Goal: Find specific page/section: Find specific page/section

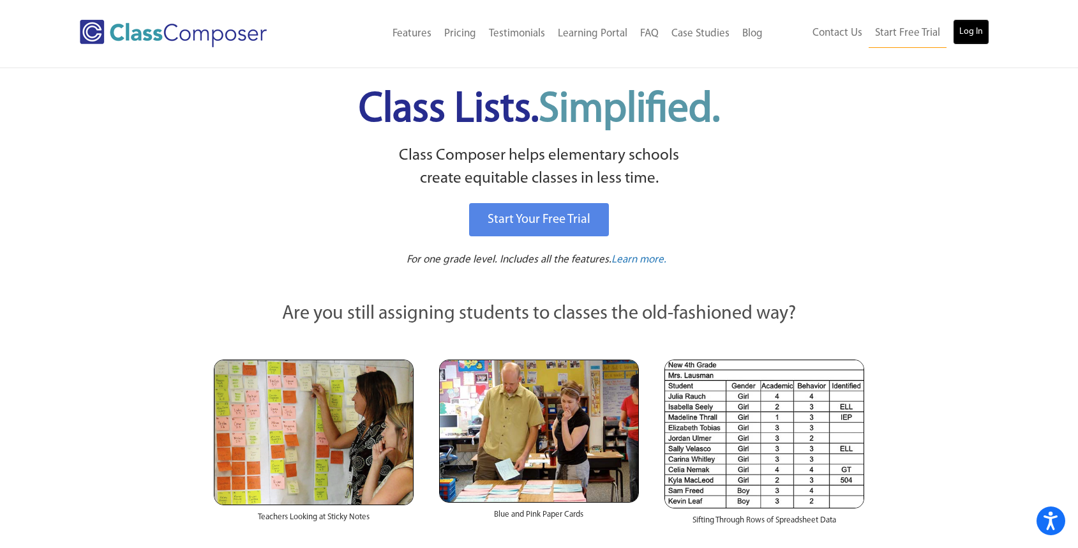
click at [963, 36] on link "Log In" at bounding box center [971, 32] width 36 height 26
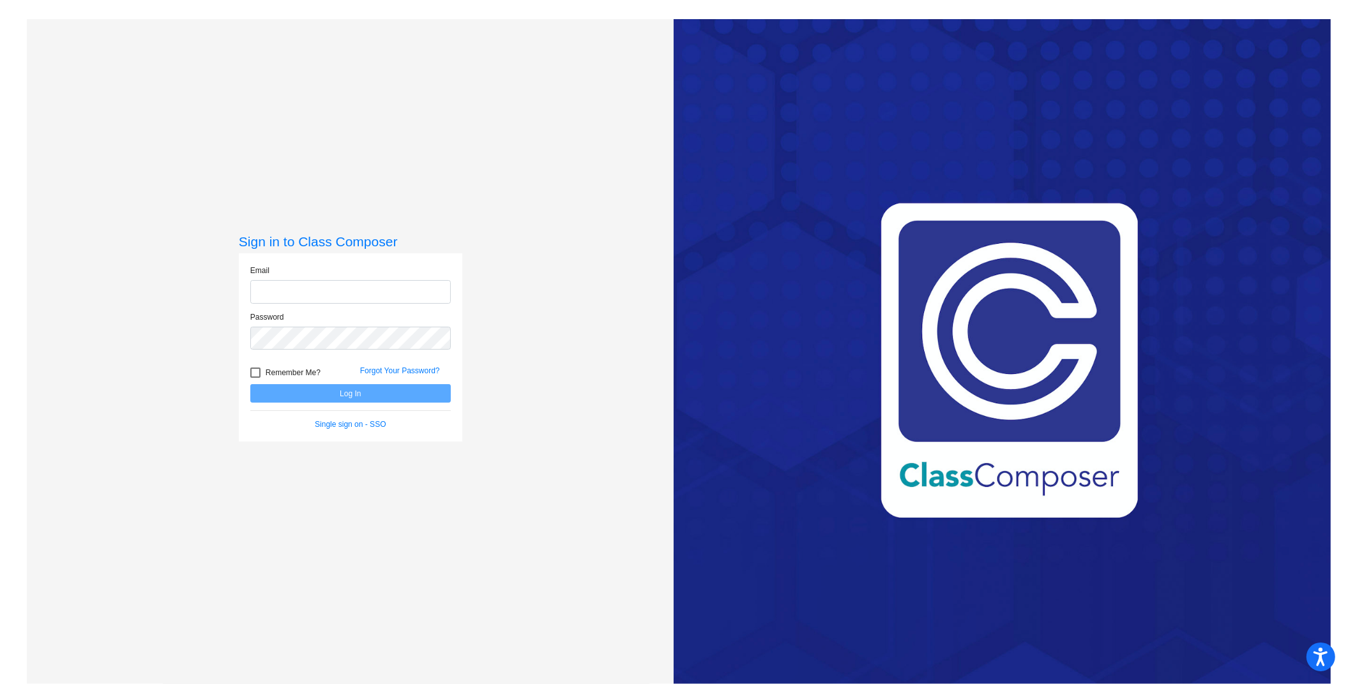
click at [383, 296] on input "email" at bounding box center [350, 292] width 200 height 24
type input "[EMAIL_ADDRESS][DOMAIN_NAME]"
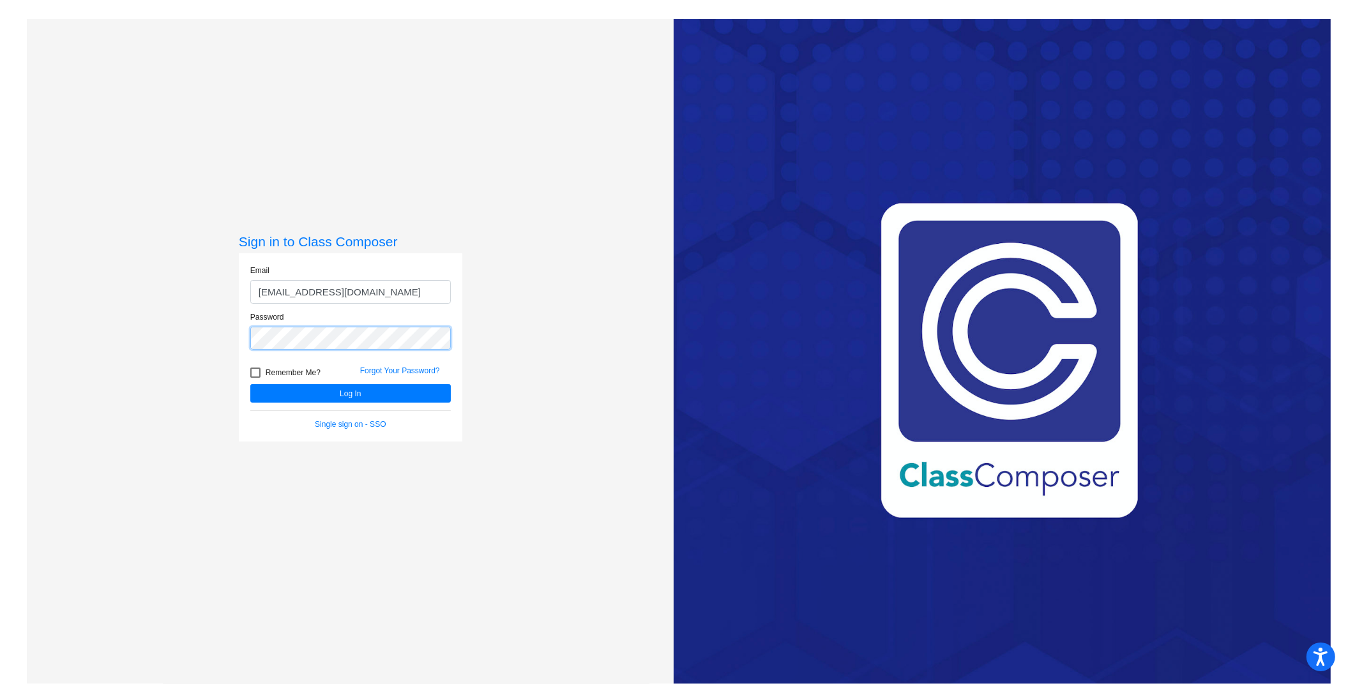
click at [250, 384] on button "Log In" at bounding box center [350, 393] width 200 height 19
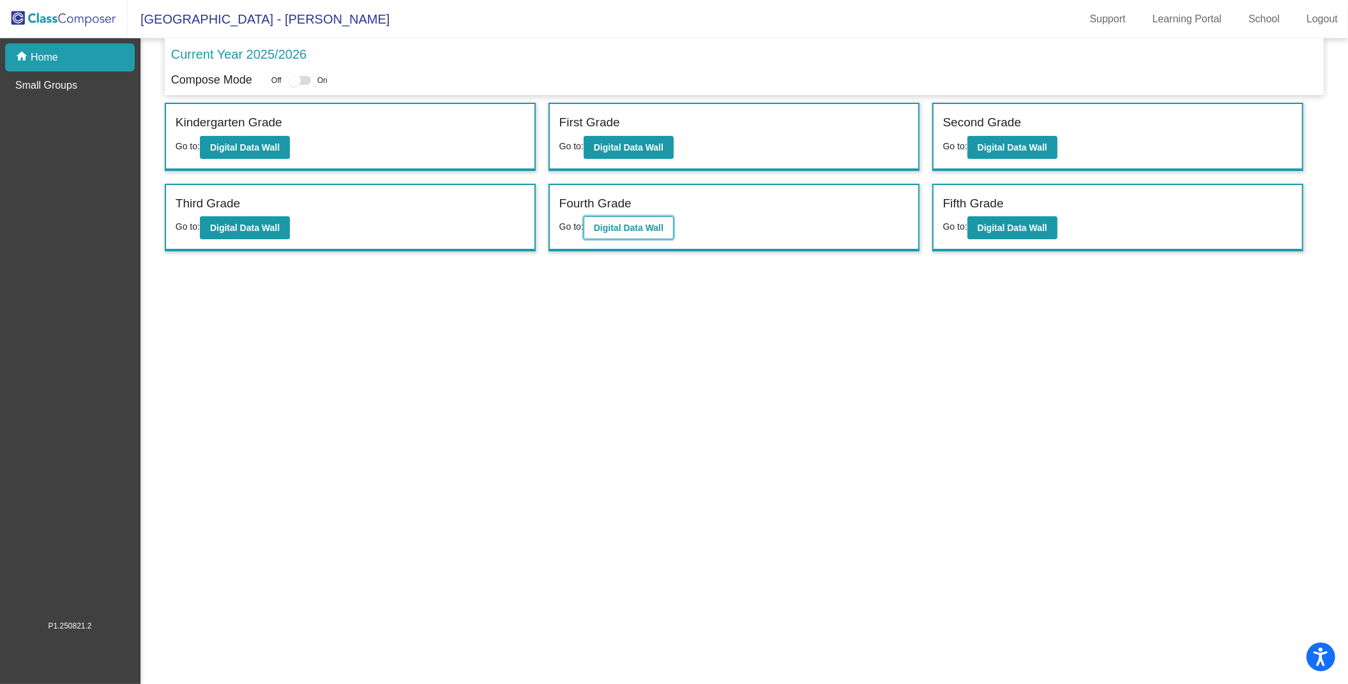
click at [639, 236] on button "Digital Data Wall" at bounding box center [629, 227] width 90 height 23
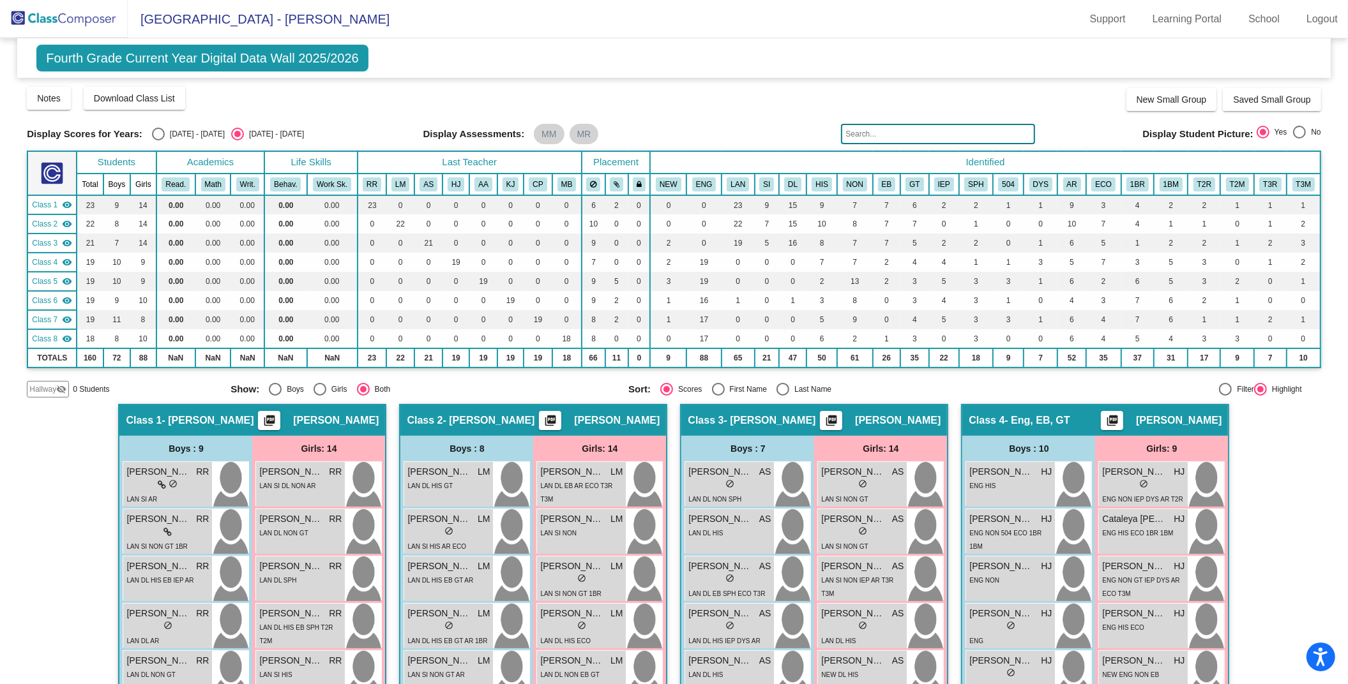
click at [946, 139] on input "text" at bounding box center [938, 134] width 194 height 20
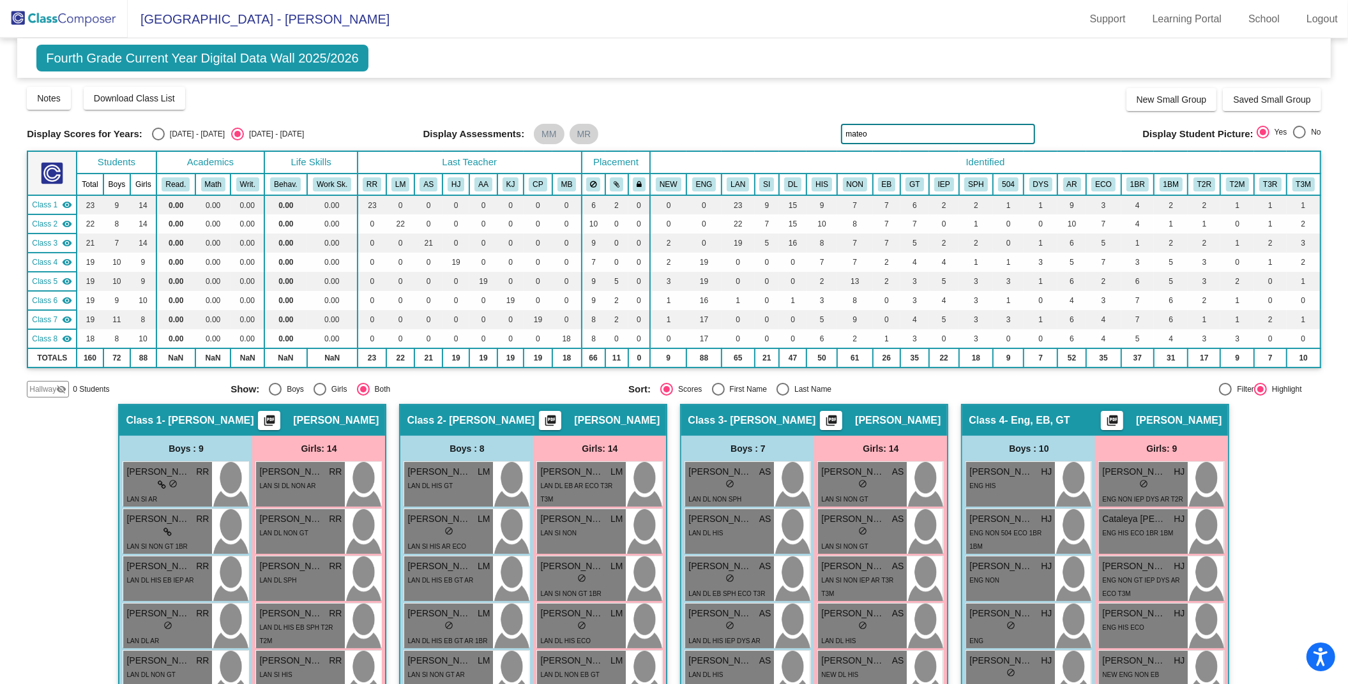
type input "mateo"
click at [156, 133] on div "Select an option" at bounding box center [158, 134] width 13 height 13
click at [158, 140] on input "[DATE] - [DATE]" at bounding box center [158, 140] width 1 height 1
radio input "true"
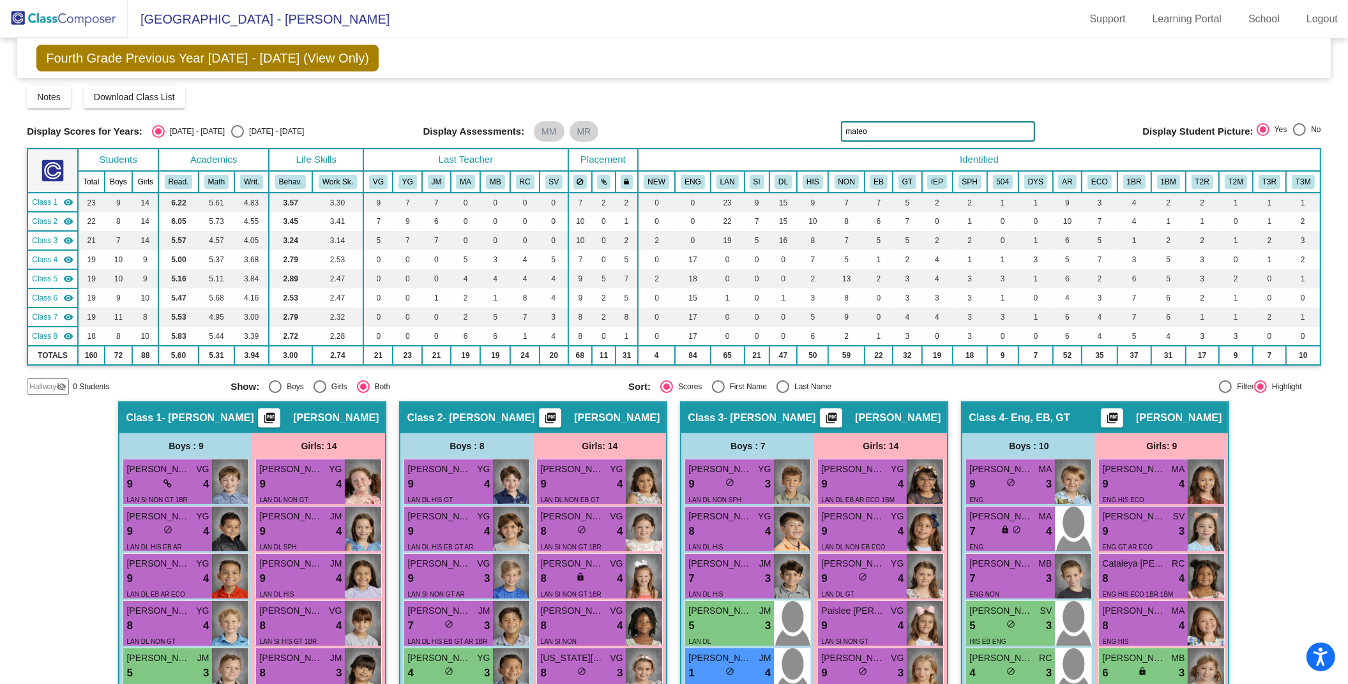
click at [985, 139] on input "mateo" at bounding box center [938, 131] width 194 height 20
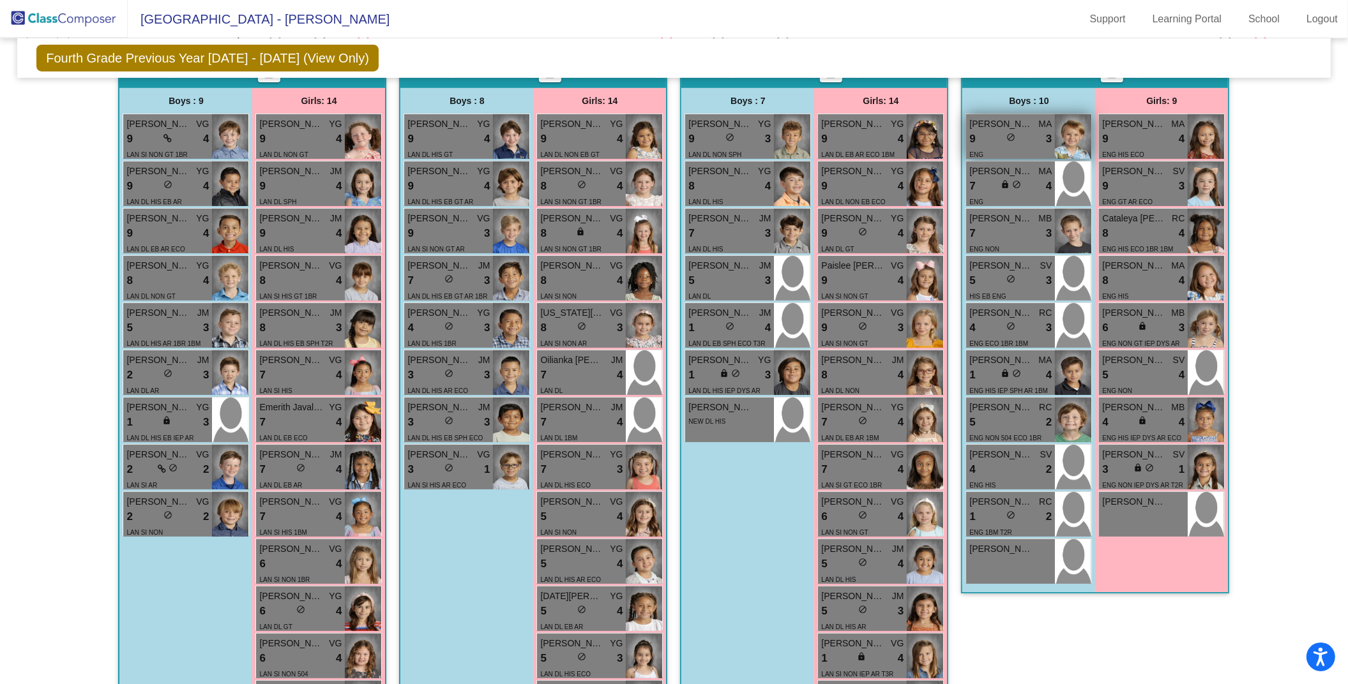
scroll to position [344, 0]
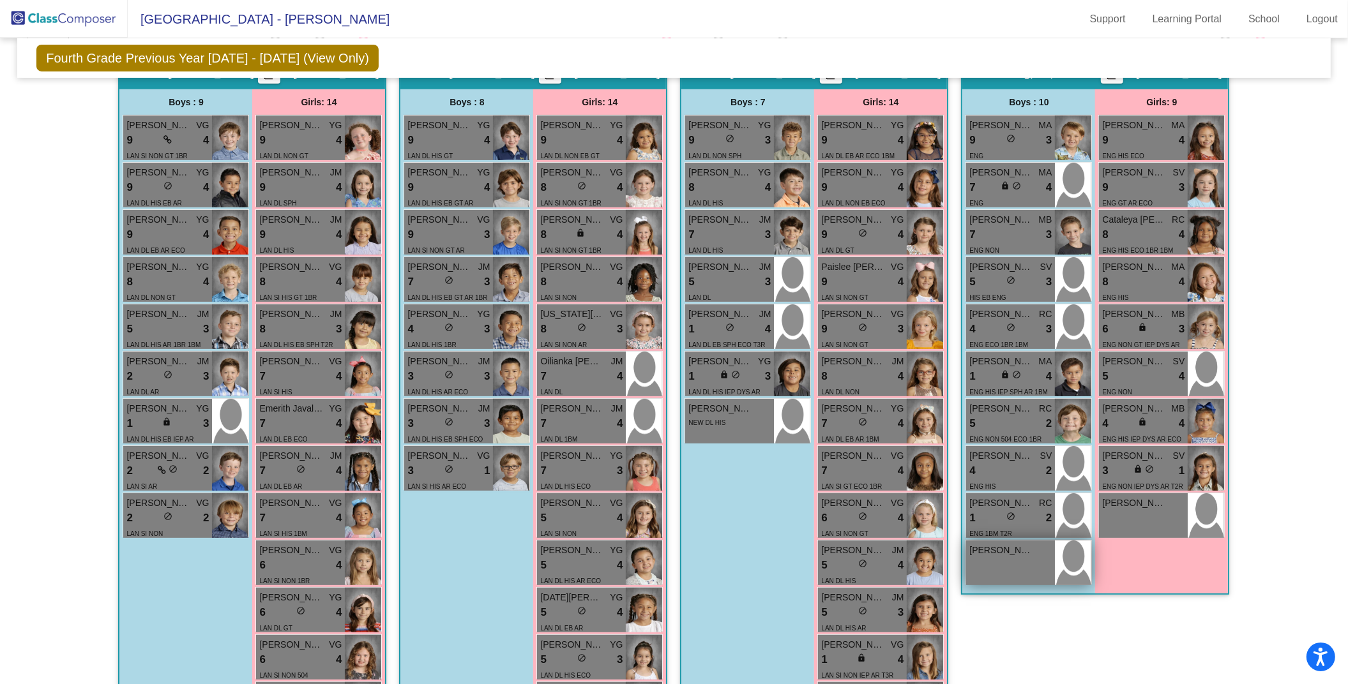
type input "[PERSON_NAME]"
click at [1007, 557] on div "[PERSON_NAME] lock do_not_disturb_alt" at bounding box center [1010, 563] width 89 height 45
